Goal: Communication & Community: Answer question/provide support

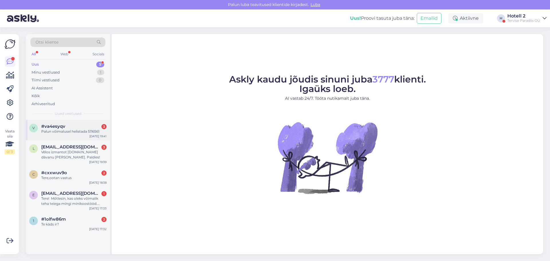
click at [78, 130] on div "Palun võimalusel helistada 5116561" at bounding box center [73, 131] width 65 height 5
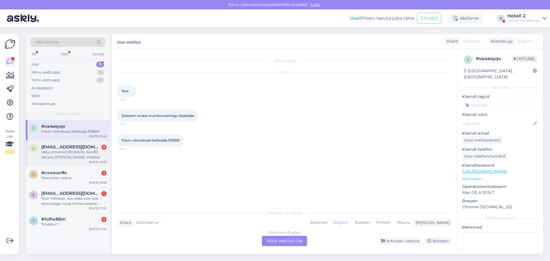
click at [63, 151] on div "Vēlos izmantot [DOMAIN_NAME] dāvanu [PERSON_NAME]. Paldies!" at bounding box center [73, 155] width 65 height 10
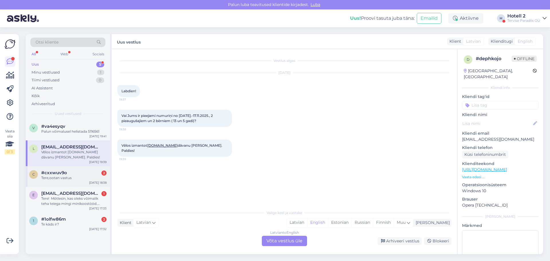
click at [65, 176] on div "Tere,ootan vastus" at bounding box center [73, 177] width 65 height 5
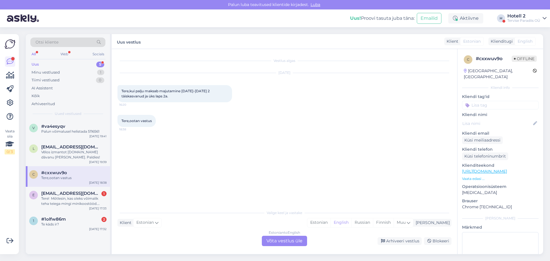
click at [288, 241] on div "Estonian to English Võta vestlus üle" at bounding box center [284, 241] width 45 height 10
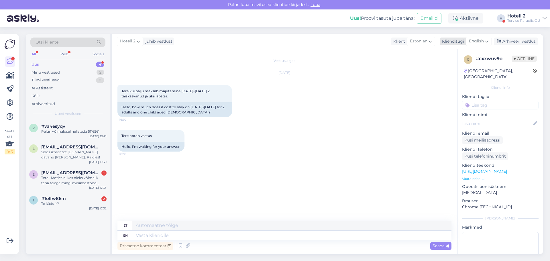
click at [482, 40] on span "English" at bounding box center [476, 41] width 15 height 6
type input "est"
click at [456, 67] on link "Estonian" at bounding box center [465, 66] width 63 height 9
click at [140, 236] on textarea at bounding box center [284, 234] width 334 height 12
paste textarea "[URL][DOMAIN_NAME]"
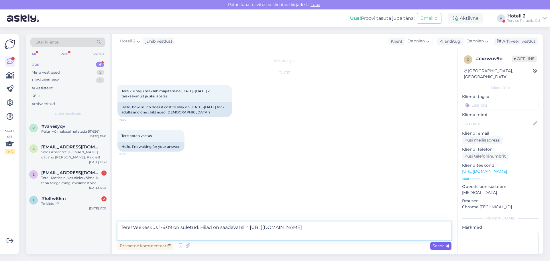
type textarea "Tere! Veekeskus 1-6.09 on suletud. Hiiad on saadaval siin [URL][DOMAIN_NAME]"
click at [438, 245] on span "Saada" at bounding box center [441, 245] width 17 height 5
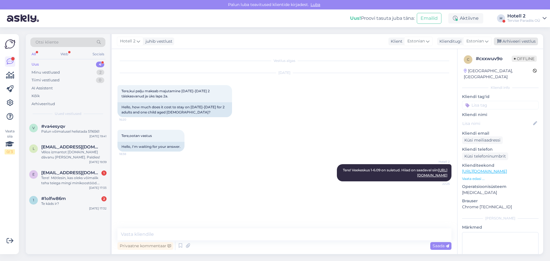
click at [520, 40] on div "Arhiveeri vestlus" at bounding box center [516, 42] width 44 height 8
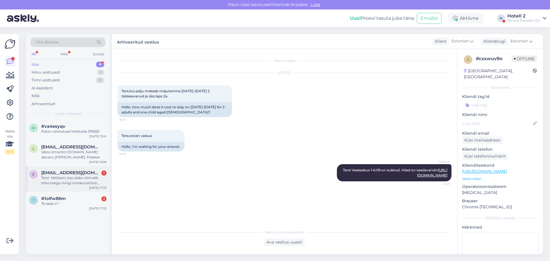
click at [71, 180] on div "Tere! Mõtlesin, kas oleks võimalik teha teiega mingi minikoostööd. Saaksin aida…" at bounding box center [73, 180] width 65 height 10
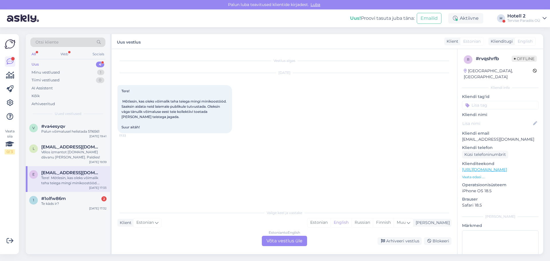
click at [285, 242] on div "Estonian to English Võta vestlus üle" at bounding box center [284, 241] width 45 height 10
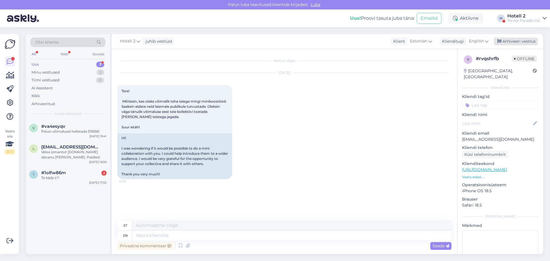
click at [524, 41] on div "Arhiveeri vestlus" at bounding box center [516, 42] width 44 height 8
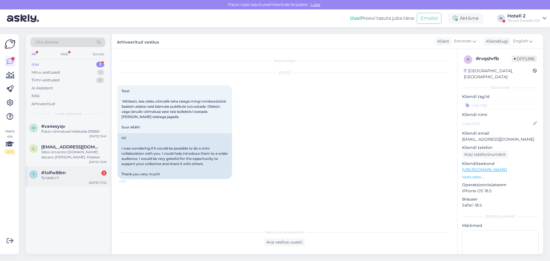
click at [60, 178] on div "Te kāds ir?" at bounding box center [73, 177] width 65 height 5
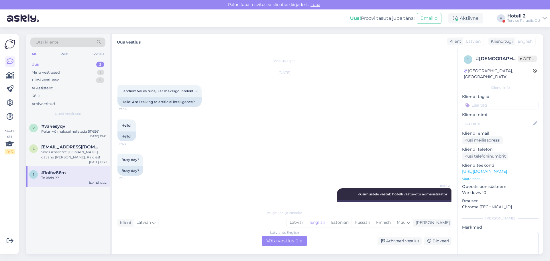
scroll to position [69, 0]
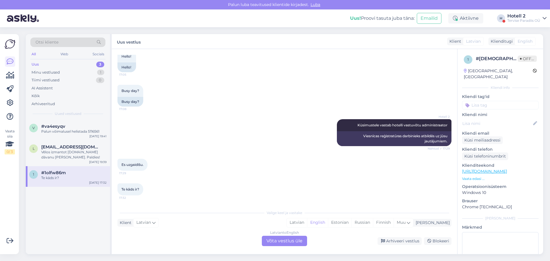
click at [293, 242] on div "Latvian to English Võta vestlus üle" at bounding box center [284, 241] width 45 height 10
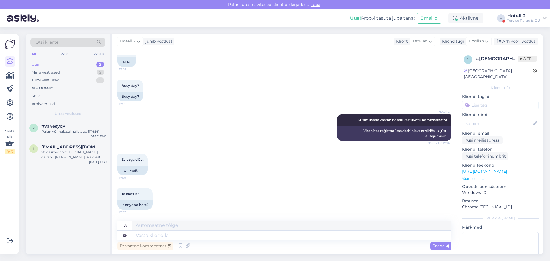
scroll to position [75, 0]
click at [520, 42] on div "Arhiveeri vestlus" at bounding box center [516, 42] width 44 height 8
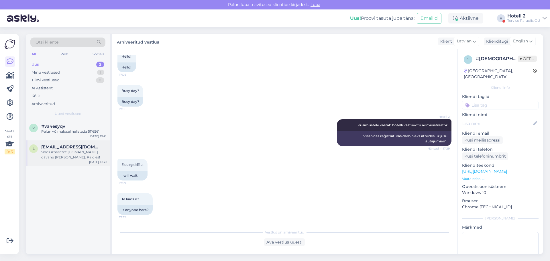
click at [78, 156] on div "Vēlos izmantot [DOMAIN_NAME] dāvanu [PERSON_NAME]. Paldies!" at bounding box center [73, 155] width 65 height 10
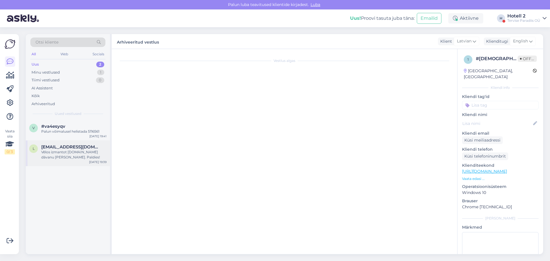
scroll to position [0, 0]
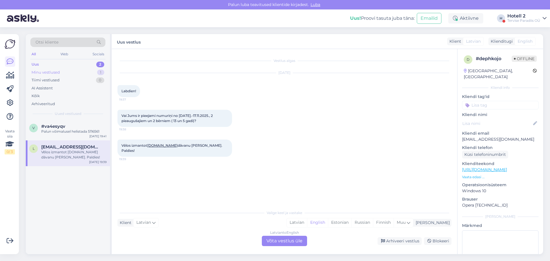
click at [61, 69] on div "Minu vestlused 1" at bounding box center [67, 72] width 75 height 8
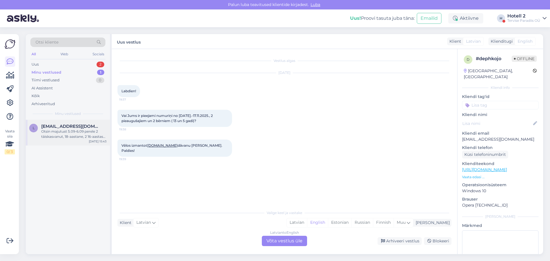
click at [78, 132] on div "Otsin majutust 5.09-6.09 perele 2 täiskasvanut, 18-aastane, 2 16-aastast ja 11 …" at bounding box center [73, 134] width 65 height 10
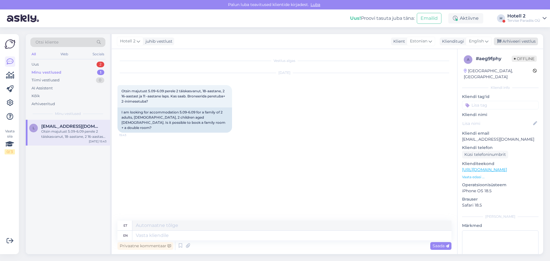
click at [517, 41] on div "Arhiveeri vestlus" at bounding box center [516, 42] width 44 height 8
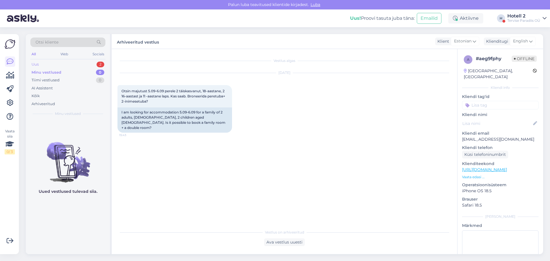
click at [40, 65] on div "Uus 2" at bounding box center [67, 64] width 75 height 8
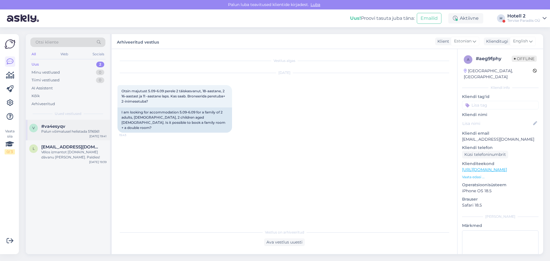
click at [76, 130] on div "Palun võimalusel helistada 5116561" at bounding box center [73, 131] width 65 height 5
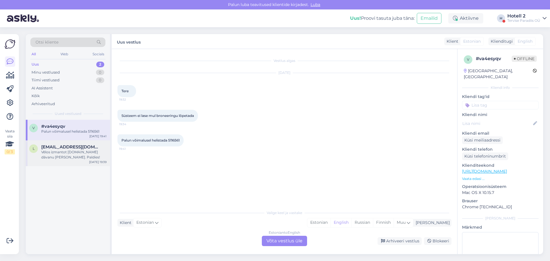
click at [69, 154] on div "Vēlos izmantot [DOMAIN_NAME] dāvanu [PERSON_NAME]. Paldies!" at bounding box center [73, 155] width 65 height 10
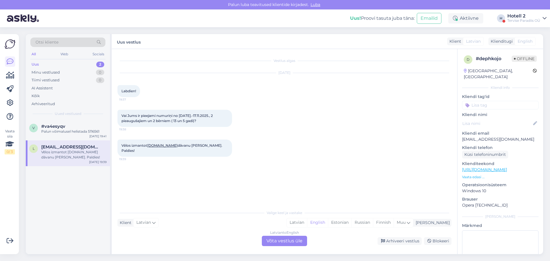
click at [293, 240] on div "Latvian to English Võta vestlus üle" at bounding box center [284, 241] width 45 height 10
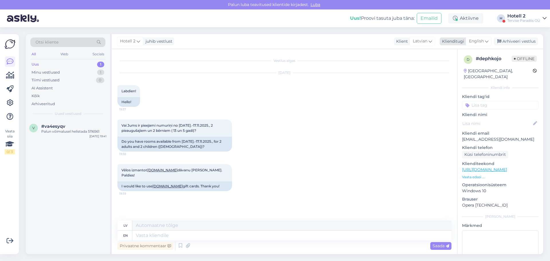
click at [477, 42] on span "English" at bounding box center [476, 41] width 15 height 6
click at [446, 56] on input "est" at bounding box center [466, 53] width 54 height 9
click at [452, 66] on link "Estonian" at bounding box center [465, 66] width 63 height 9
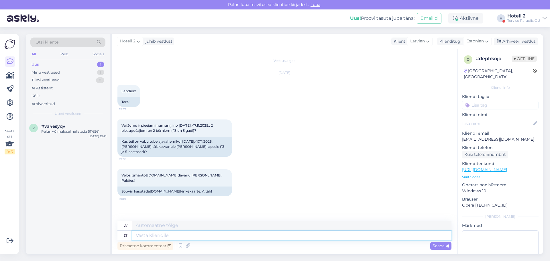
click at [137, 233] on textarea at bounding box center [291, 236] width 319 height 10
type textarea "Tere!"
type textarea "Sveiki!"
type textarea "Tere! Se"
type textarea "Sveiki! [PERSON_NAME]"
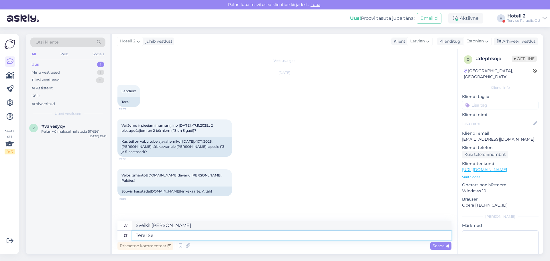
type textarea "Tere! Sel"
type textarea "Sveiki!"
type textarea "Tere! Selle"
type textarea "Sveiki! [PERSON_NAME]"
type textarea "Tere! Selle kinke"
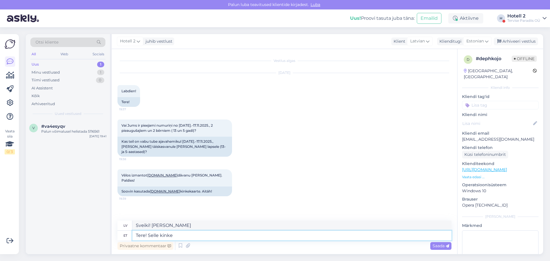
type textarea "Sveiki! Šī dāvana"
type textarea "Tere! Selle kinkekaard"
type textarea "Sveiki! Šī dāvanu karte"
type textarea "Tere! Selle kinkekaardiga T"
type textarea "Sveiki! Ar šo dāvanu karti"
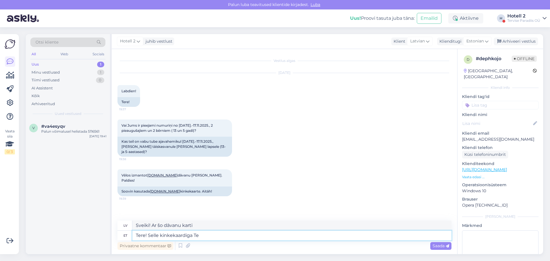
type textarea "Tere! Selle kinkekaardiga Te"
type textarea "Sveiki! Ar šo dāvanu karti jūs"
type textarea "Tere! Selle kinkekaardiga Te saate k"
type textarea "Sveiki! Ar šo dāvanu karti jūs varat"
type textarea "Tere! Selle kinkekaardiga Te saate kasutada"
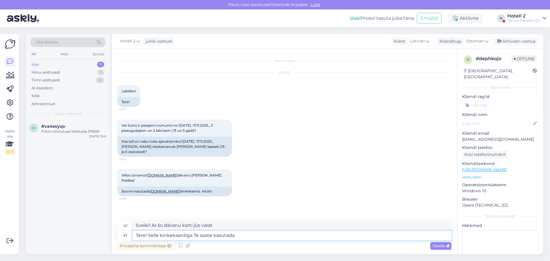
type textarea "Sveiki! Ar šo dāvanu karti jūs varat izmantot"
type textarea "Tere! Selle kinkekaardiga Te saate kasutada veekeskust 3"
type textarea "Sveiki! Ar šo dāvanu karti jūs varat izmantot akvaparku"
type textarea "Tere! Selle kinkekaardiga Te saate kasutada veekeskust 3"
type textarea "Sveiki! Ar šo dāvanu karti jūs varat izmantot akvaparku 3"
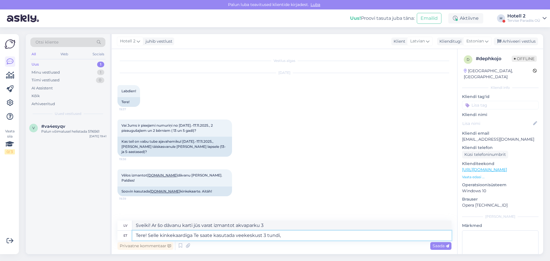
type textarea "Tere! Selle kinkekaardiga Te saate kasutada veekeskust 3 tundi,"
type textarea "Sveiki! Ar šo dāvanu karti jūs varat izmantot akvaparku 3 stundas,"
type textarea "Tere! Selle kinkekaardiga Te saate kasutada veekeskust 3 tundi, tege"
type textarea "Sveiki! Ar šo dāvanu karti jūs varat izmantot akvaparku 3 stundas"
type textarea "Tere! Selle kinkekaardiga Te saate kasutada veekeskust 3 tundi, tegelik"
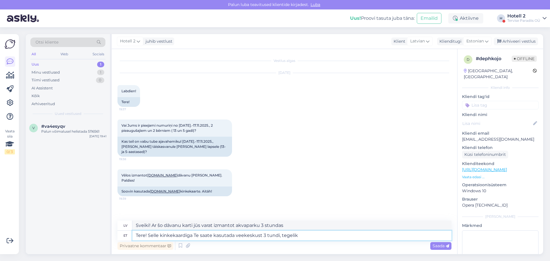
type textarea "Sveiki! Ar šo dāvanu karti jūs varat izmantot akvaparku 3 stundas, faktisko"
type textarea "Tere! Selle kinkekaardiga Te saate kasutada veekeskust 3 tundi, tegelik majutus"
type textarea "Sveiki! Ar šo dāvanu karti jūs varat izmantot akvaparku 3 stundas, faktisko izm…"
type textarea "Tere! Selle kinkekaardiga Te saate kasutada veekeskust 3 tundi, tegelik majutus"
type textarea "Sveiki! Ar šo dāvanu karti jūs varat izmantot akvaparku 3 stundas, faktisko izm…"
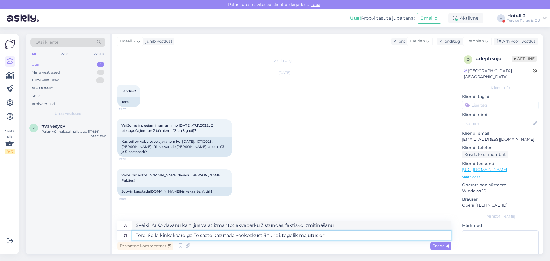
type textarea "Tere! Selle kinkekaardiga Te saate kasutada veekeskust 3 tundi, tegelik majutus…"
type textarea "Sveiki! Ar šo dāvanu karti jūs varat izmantot akvaparku 3 stundas, pati izmitin…"
type textarea "Tere! Selle kinkekaardiga Te saate kasutada veekeskust 3 tundi, tegelik majutus…"
type textarea "Sveiki! Ar šo dāvanu karti jūs varat izmantot akvaparku 3 stundas, faktiskā nak…"
type textarea "Tere! Selle kinkekaardiga Te saate kasutada veekeskust 3 tundi, tegelik majutus…"
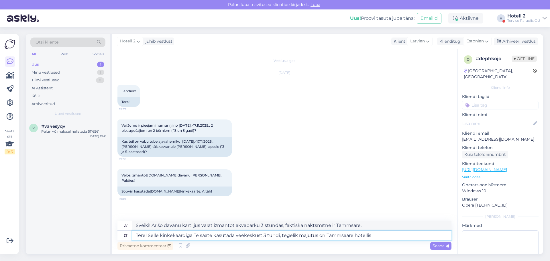
type textarea "Sveiki! Ar šo dāvanu karti jūs varat izmantot akvaparku 3 stundas, faktiskā izm…"
type textarea "Tere! Selle kinkekaardiga Te saate kasutada veekeskust 3 tundi, tegelik majutus…"
type textarea "Sveiki! Ar šo dāvanu karti jūs varat izmantot akvaparku 3 stundas, faktiskā izm…"
type textarea "Tere! Selle kinkekaardiga Te saate kasutada veekeskust 3 tundi, tegelik majutus…"
type textarea "Sveiki! Ar šo dāvanu karti jūs varat izmantot akvaparku 3 stundas, faktiskā izm…"
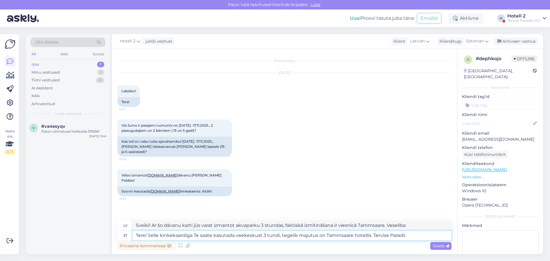
type textarea "Tere! Selle kinkekaardiga Te saate kasutada veekeskust 3 tundi, tegelik majutus…"
type textarea "Sveiki! Ar šo dāvanu karti jūs varat izmantot akvaparku 3 stundas, faktiskā izm…"
type textarea "Tere! Selle kinkekaardiga Te saate kasutada veekeskust 3 tundi, tegelik majutus…"
click at [436, 248] on span "Saada" at bounding box center [441, 245] width 17 height 5
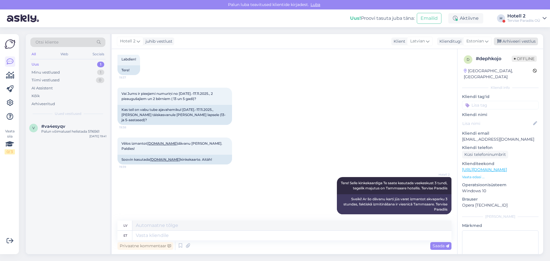
click at [516, 40] on div "Arhiveeri vestlus" at bounding box center [516, 42] width 44 height 8
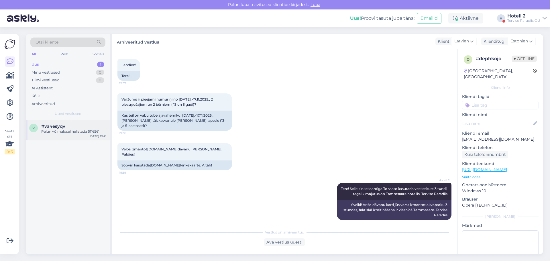
click at [69, 130] on div "Palun võimalusel helistada 5116561" at bounding box center [73, 131] width 65 height 5
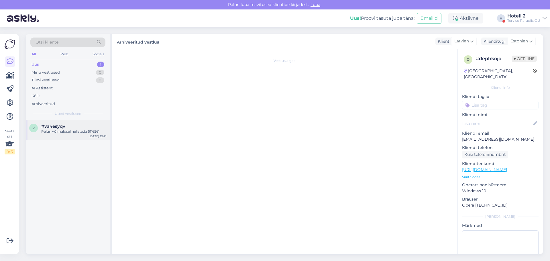
scroll to position [0, 0]
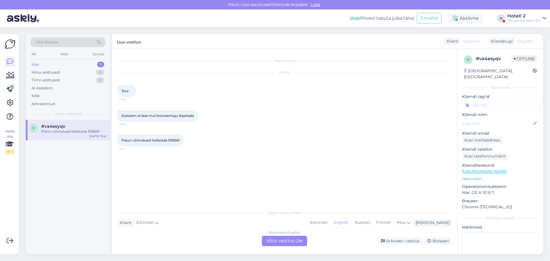
click at [302, 243] on div "Estonian to English Võta vestlus üle" at bounding box center [284, 241] width 45 height 10
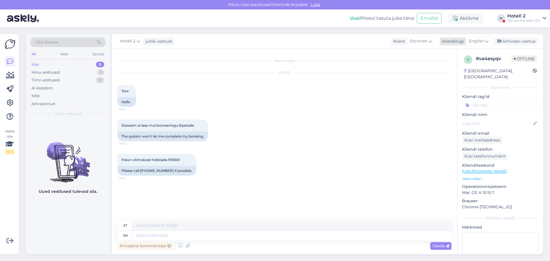
click at [478, 40] on span "English" at bounding box center [476, 41] width 15 height 6
click at [447, 68] on link "Estonian" at bounding box center [465, 66] width 63 height 9
click at [137, 235] on textarea at bounding box center [284, 234] width 334 height 12
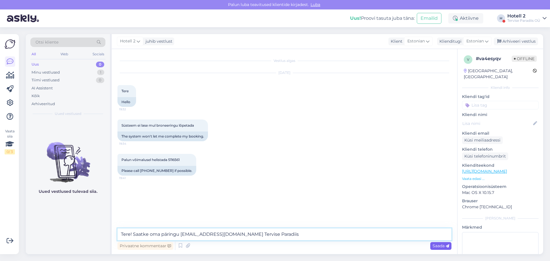
type textarea "Tere! Saatke oma päringu [EMAIL_ADDRESS][DOMAIN_NAME] Tervise Paradiis"
click at [441, 247] on span "Saada" at bounding box center [441, 245] width 17 height 5
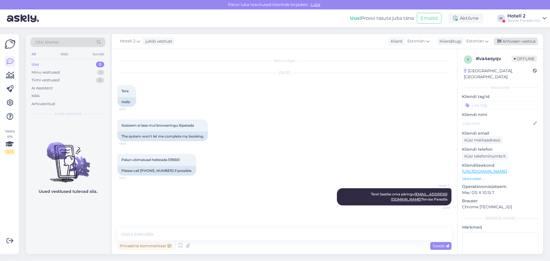
click at [519, 42] on div "Arhiveeri vestlus" at bounding box center [516, 42] width 44 height 8
